Goal: Transaction & Acquisition: Download file/media

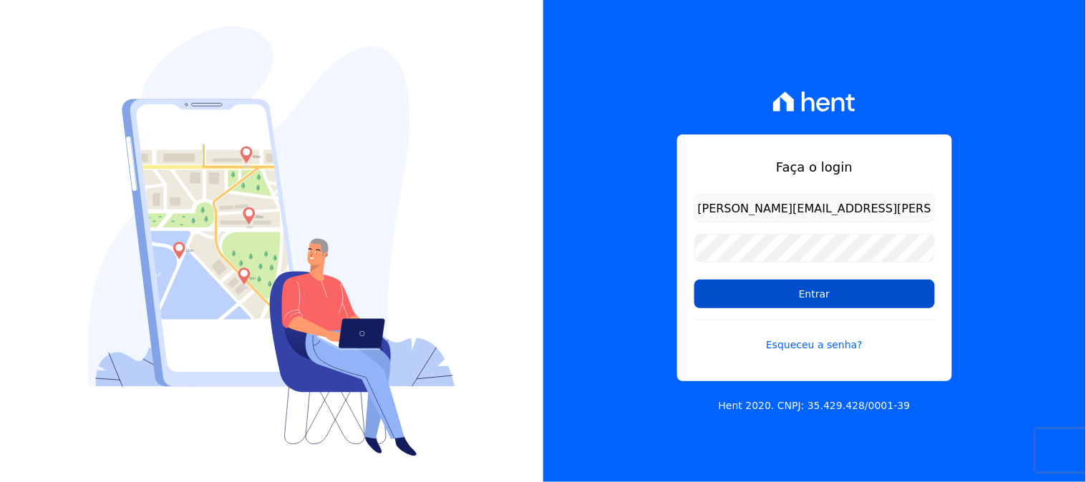
click at [798, 302] on input "Entrar" at bounding box center [814, 294] width 241 height 29
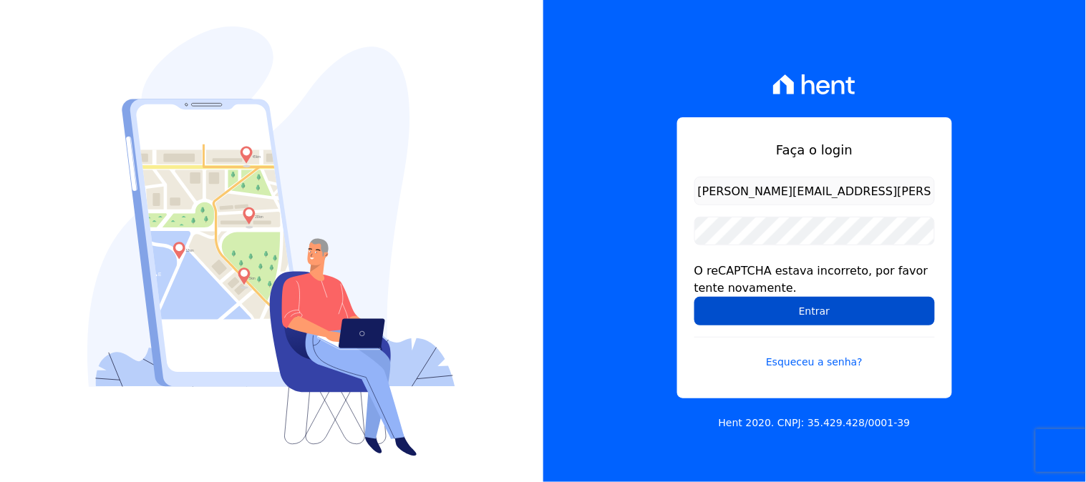
click at [797, 311] on input "Entrar" at bounding box center [814, 311] width 241 height 29
click at [911, 306] on input "Entrar" at bounding box center [814, 311] width 241 height 29
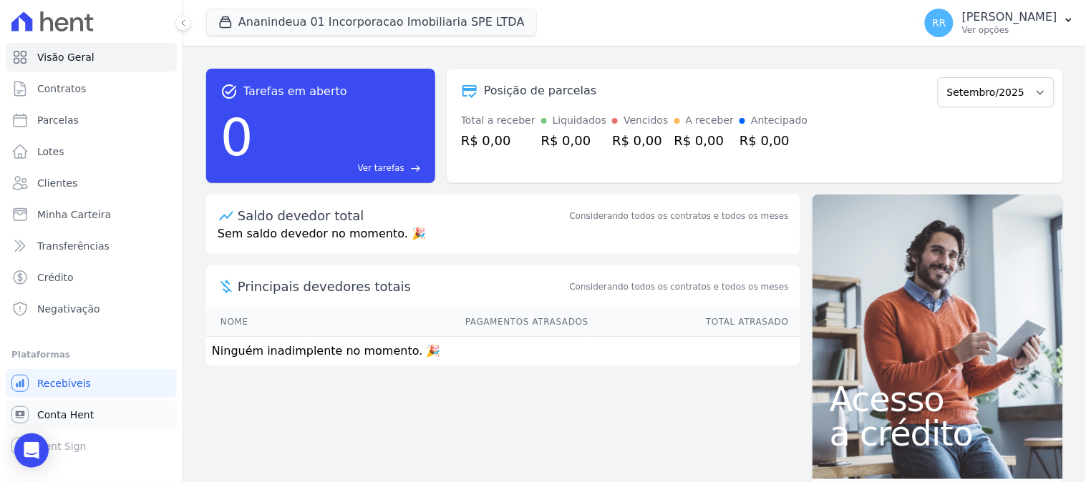
click at [93, 415] on link "Conta Hent" at bounding box center [91, 415] width 171 height 29
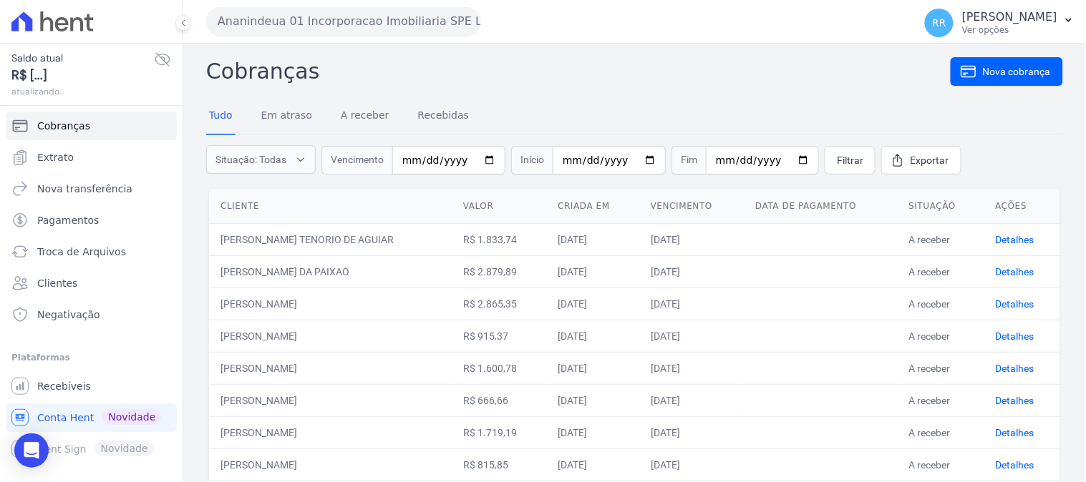
click at [258, 31] on button "Ananindeua 01 Incorporacao Imobiliaria SPE LTDA" at bounding box center [343, 21] width 275 height 29
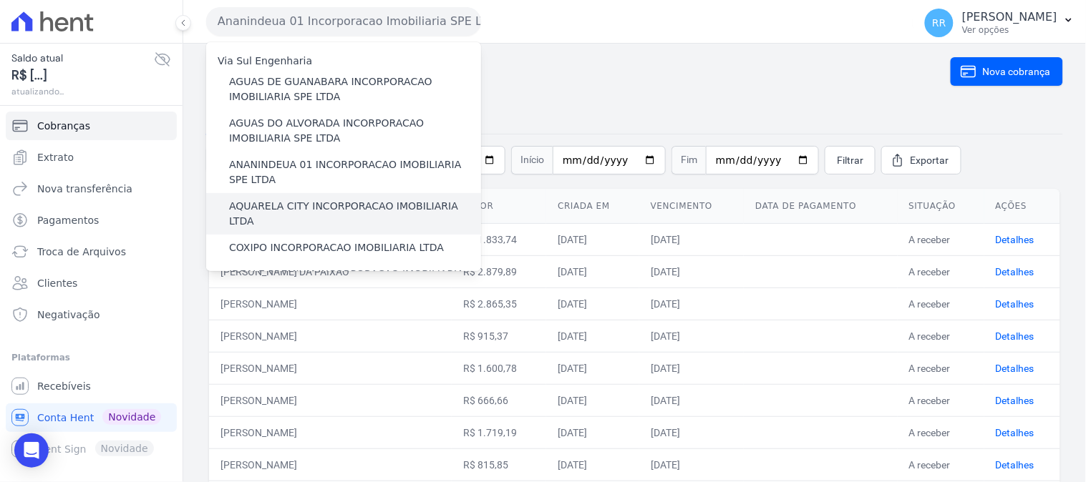
click at [301, 208] on label "AQUARELA CITY INCORPORACAO IMOBILIARIA LTDA" at bounding box center [355, 214] width 252 height 30
click at [0, 0] on input "AQUARELA CITY INCORPORACAO IMOBILIARIA LTDA" at bounding box center [0, 0] width 0 height 0
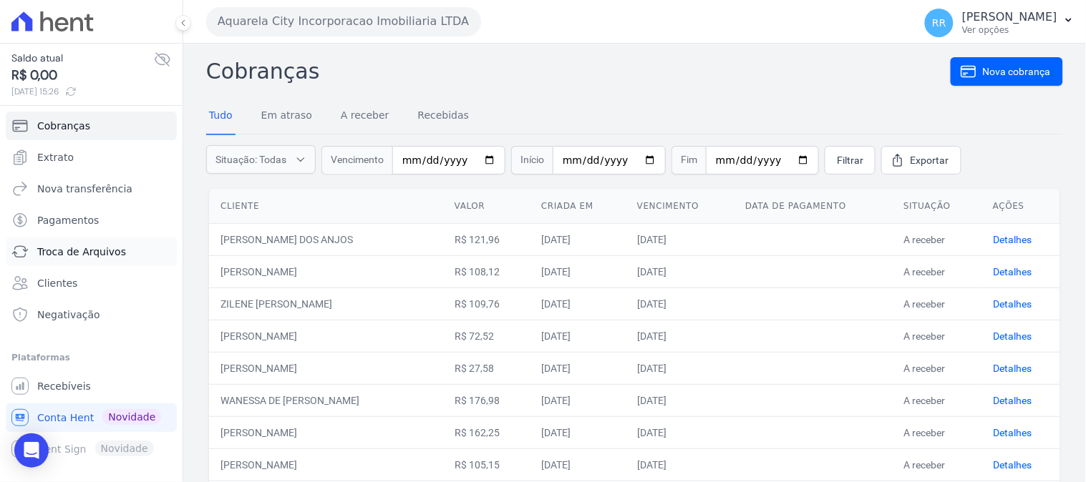
click at [93, 254] on span "Troca de Arquivos" at bounding box center [81, 252] width 89 height 14
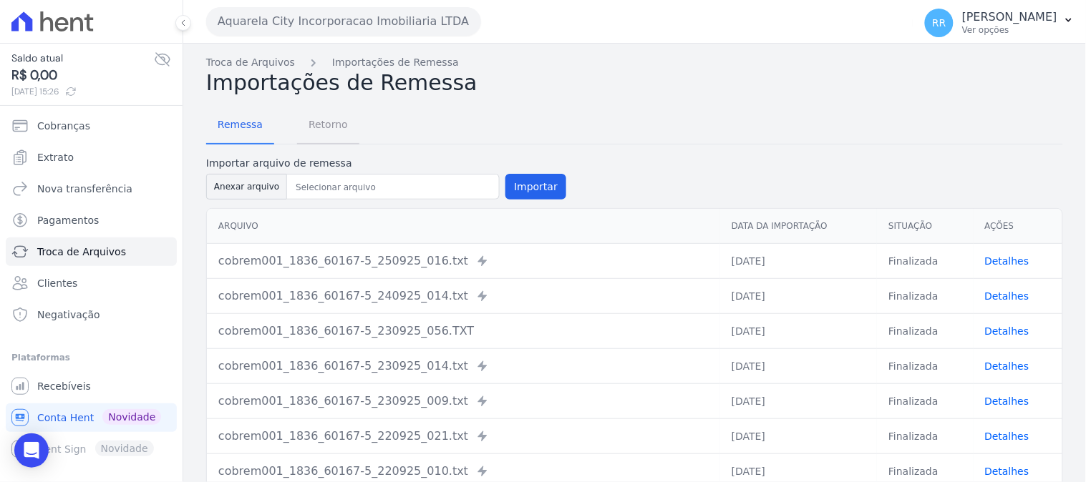
click at [326, 127] on span "Retorno" at bounding box center [328, 124] width 57 height 29
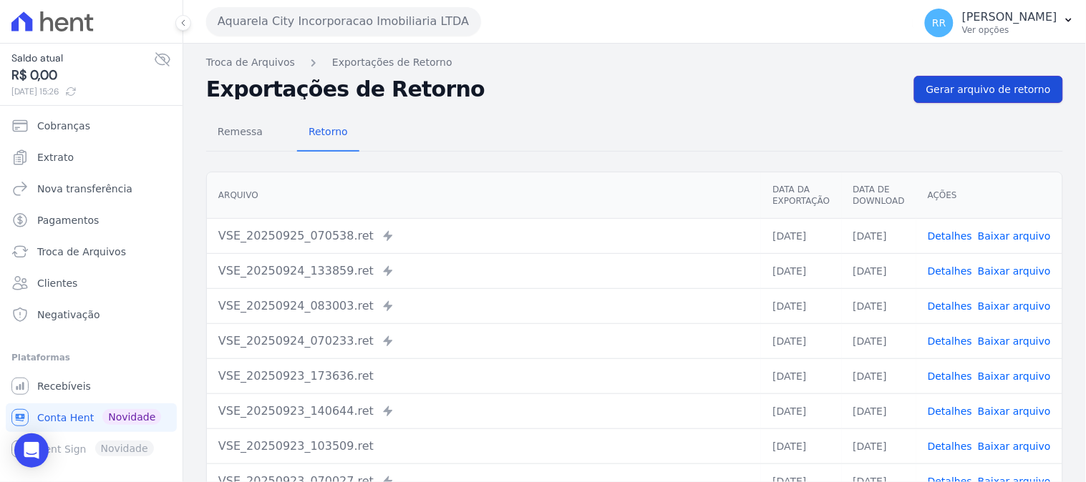
click at [981, 77] on link "Gerar arquivo de retorno" at bounding box center [988, 89] width 149 height 27
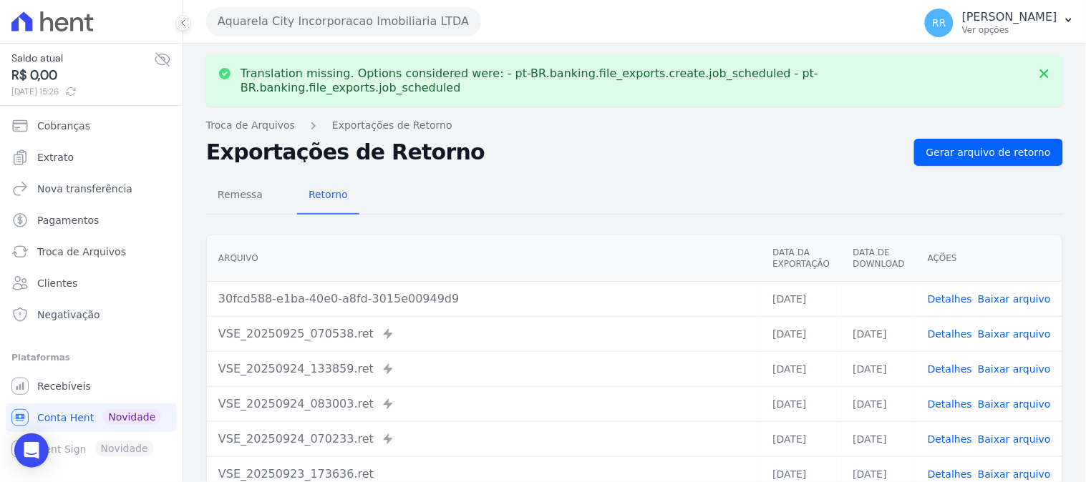
click at [950, 293] on link "Detalhes" at bounding box center [950, 298] width 44 height 11
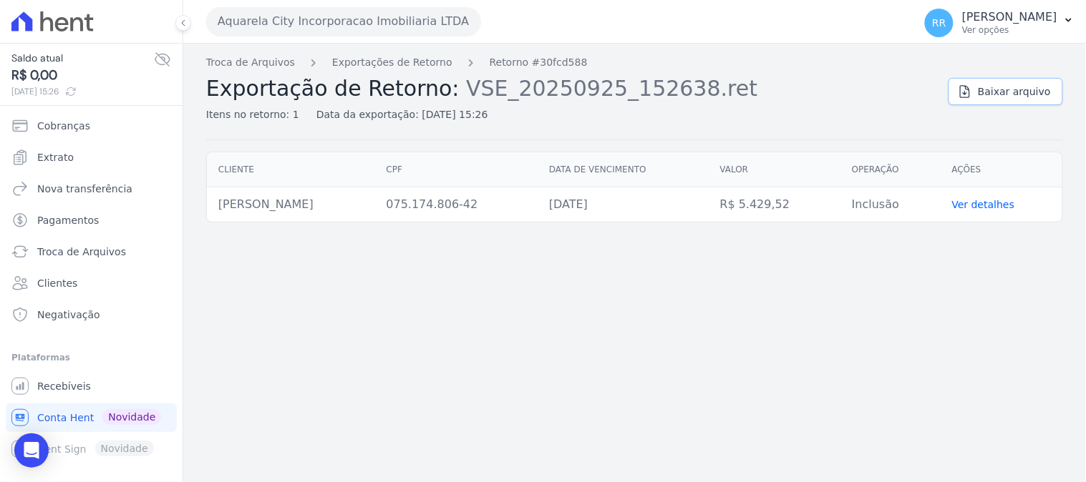
click at [1017, 84] on span "Baixar arquivo" at bounding box center [1014, 91] width 73 height 14
